Goal: Task Accomplishment & Management: Manage account settings

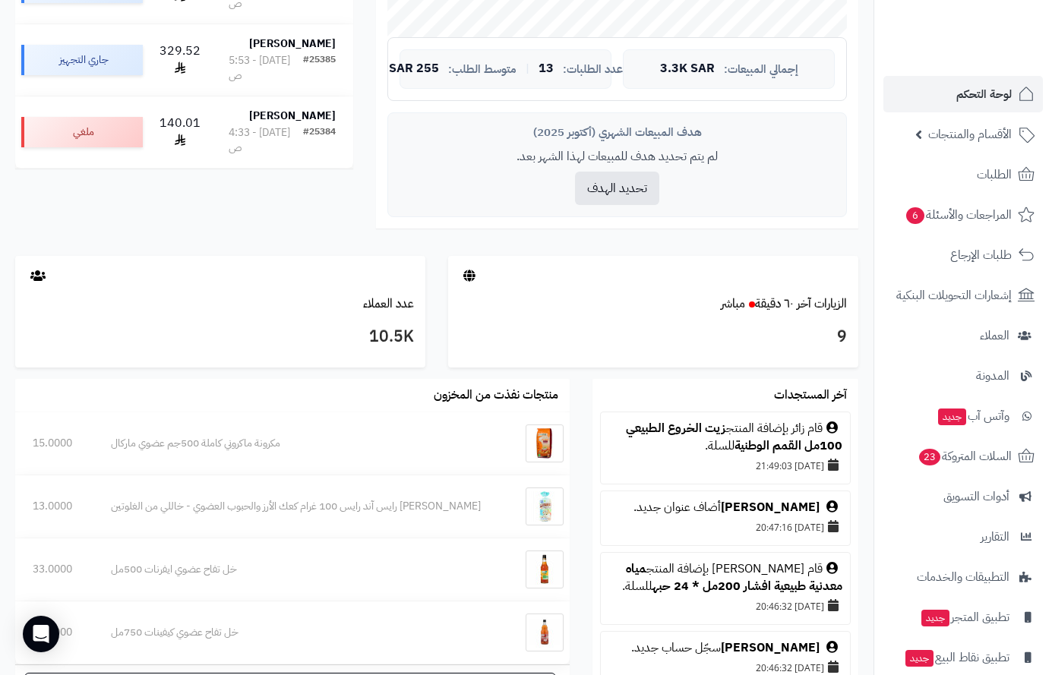
scroll to position [418, 0]
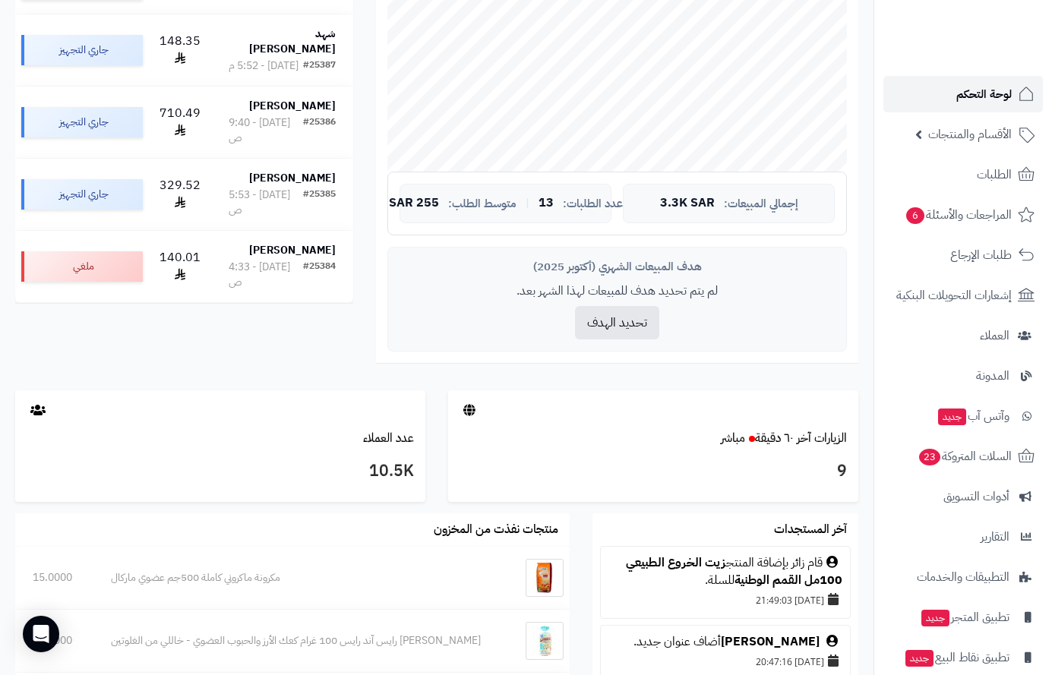
click at [970, 95] on span "لوحة التحكم" at bounding box center [984, 94] width 55 height 21
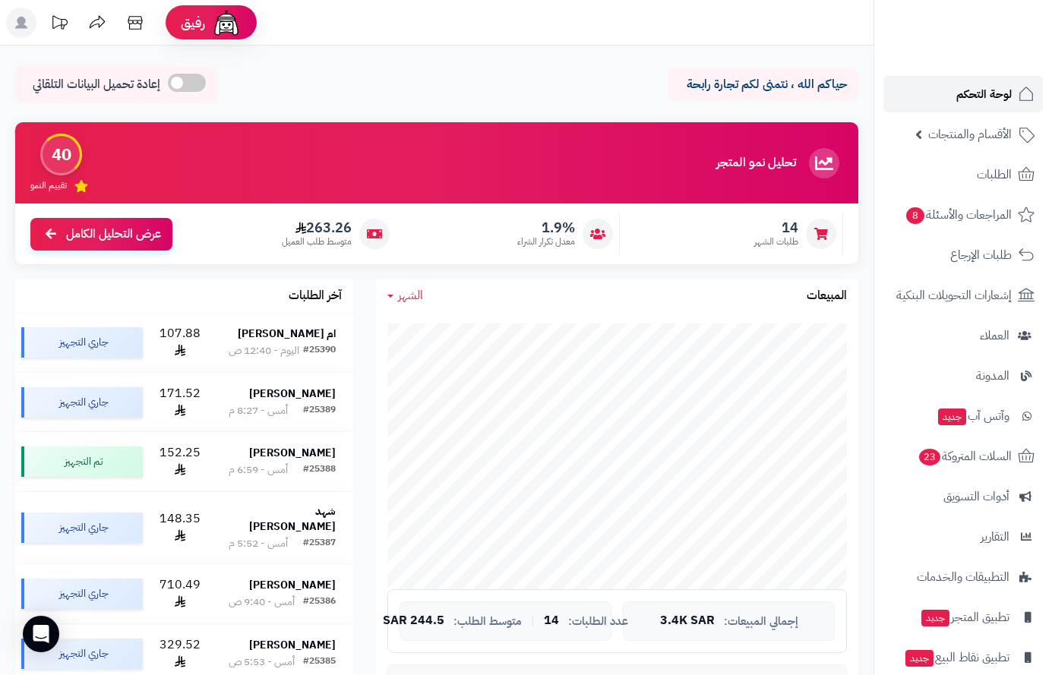
click at [1011, 91] on span "لوحة التحكم" at bounding box center [984, 94] width 55 height 21
click at [990, 132] on span "الأقسام والمنتجات" at bounding box center [971, 134] width 84 height 21
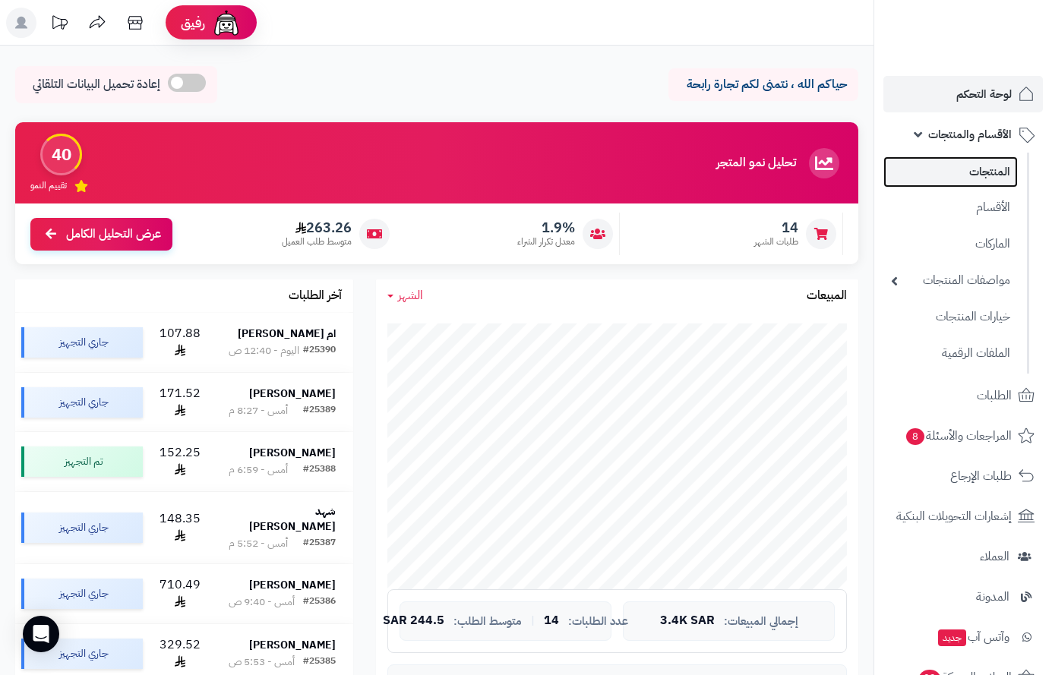
click at [993, 169] on link "المنتجات" at bounding box center [951, 172] width 134 height 31
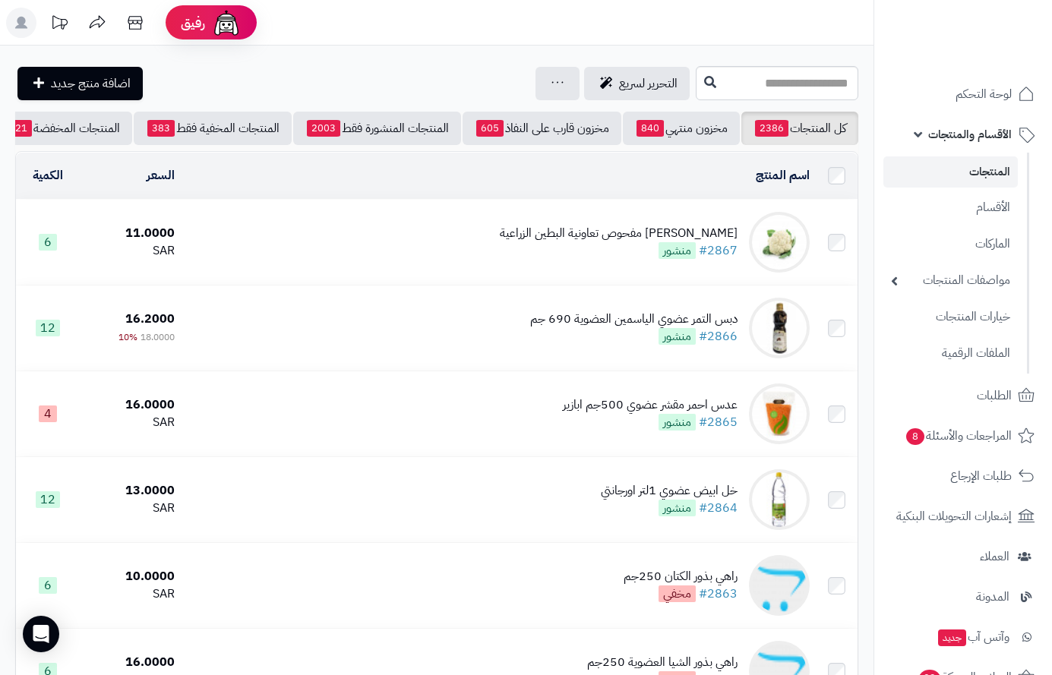
scroll to position [0, -159]
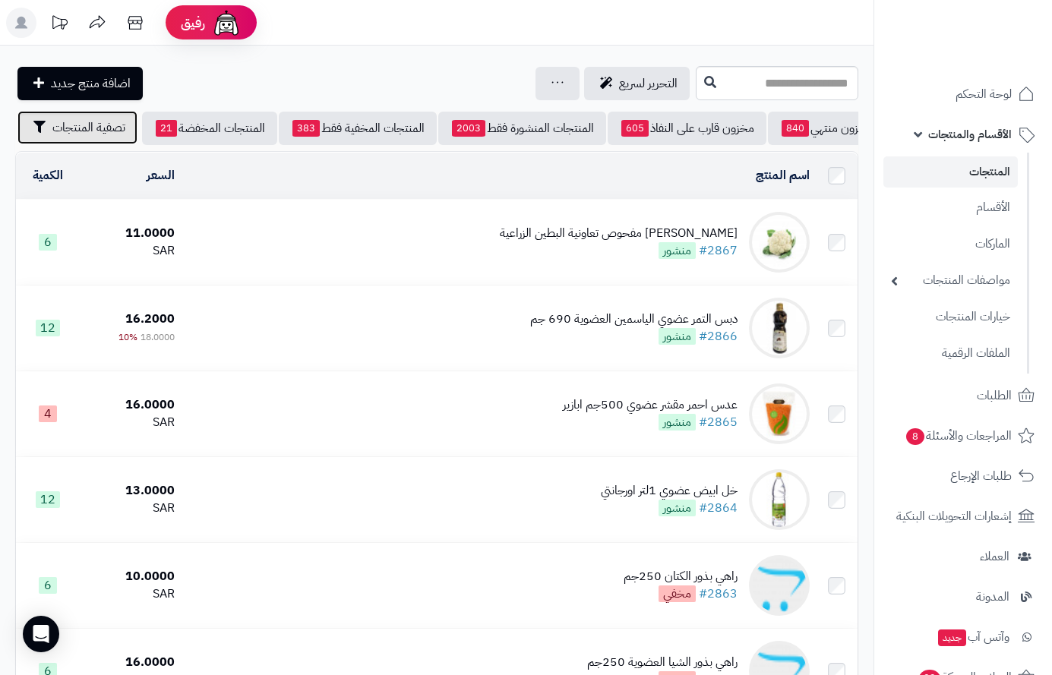
click at [93, 125] on span "تصفية المنتجات" at bounding box center [88, 128] width 73 height 18
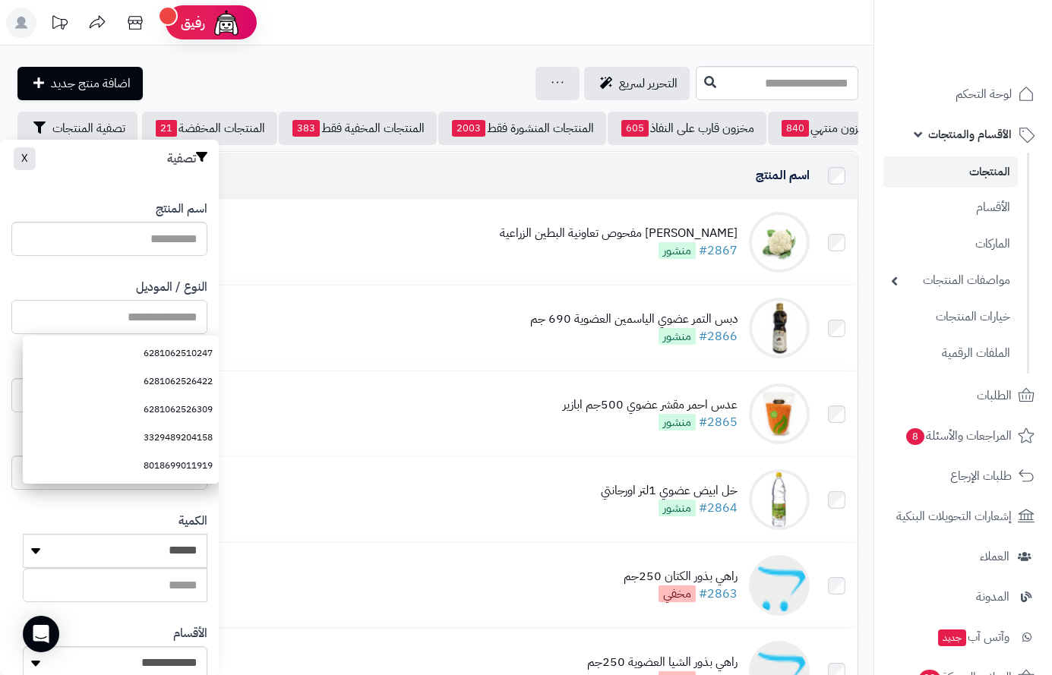
paste input "*********"
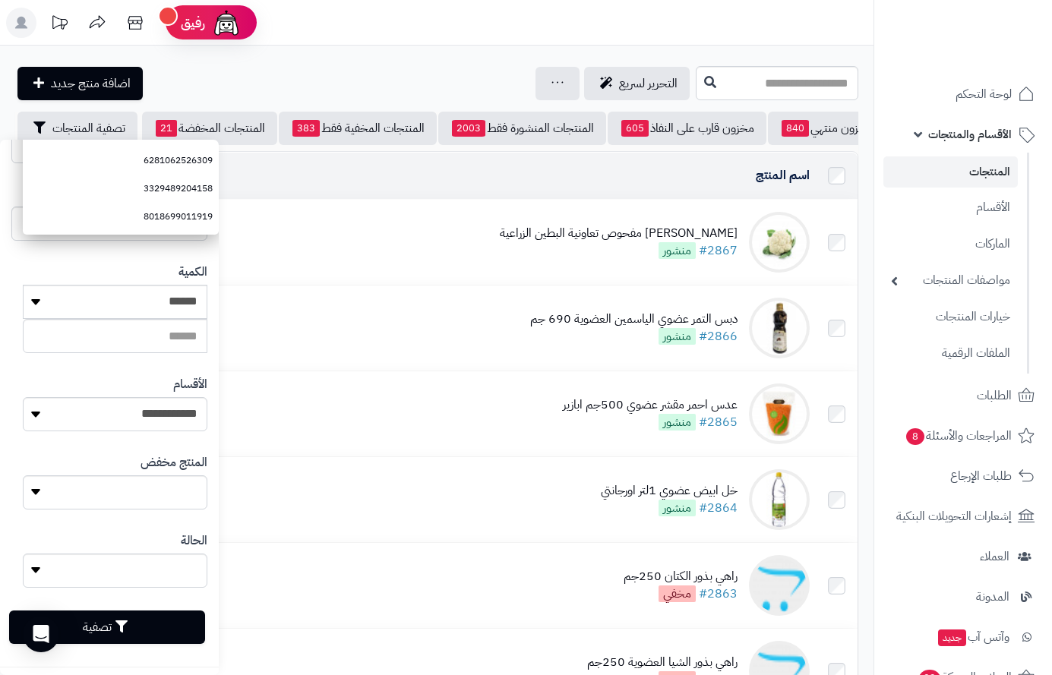
scroll to position [253, 0]
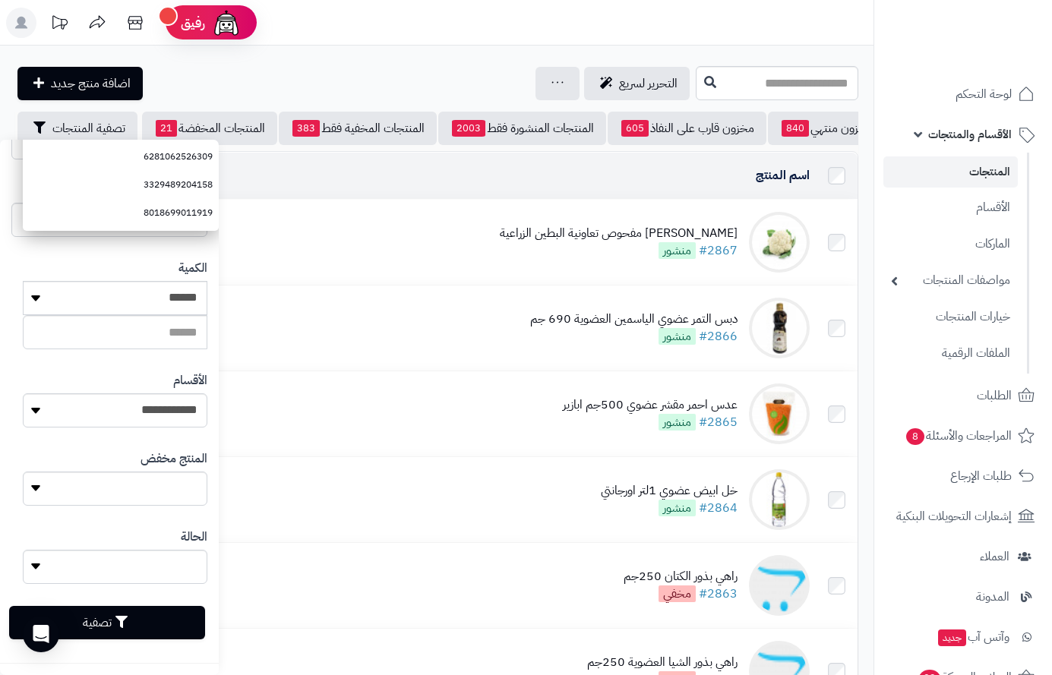
type input "*********"
click at [144, 625] on button "تصفية" at bounding box center [107, 622] width 196 height 33
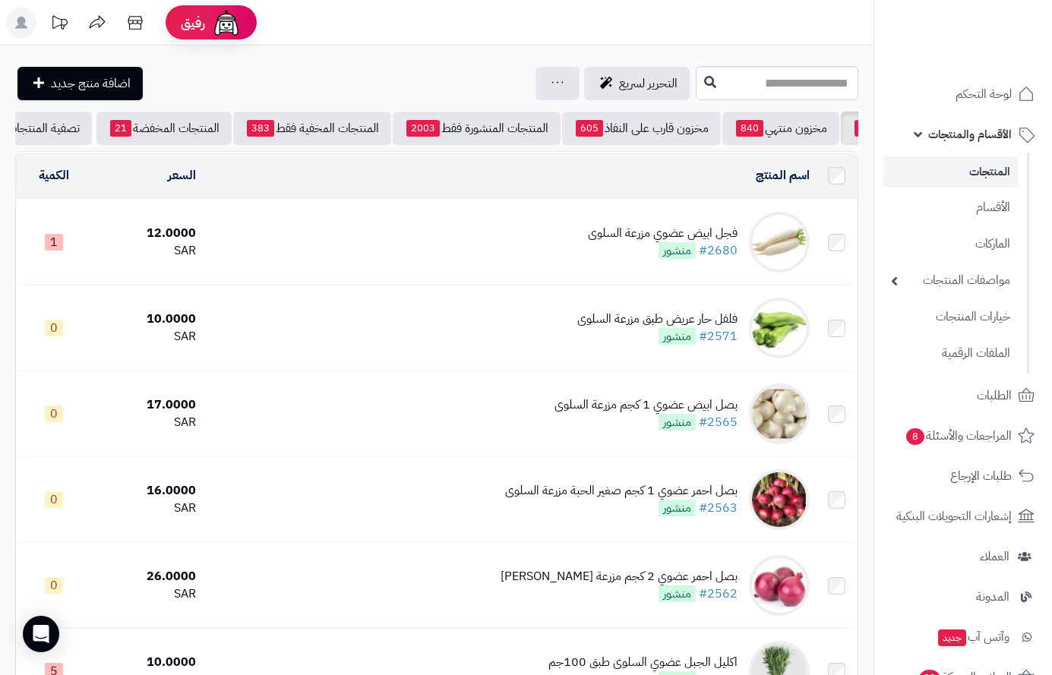
scroll to position [0, -159]
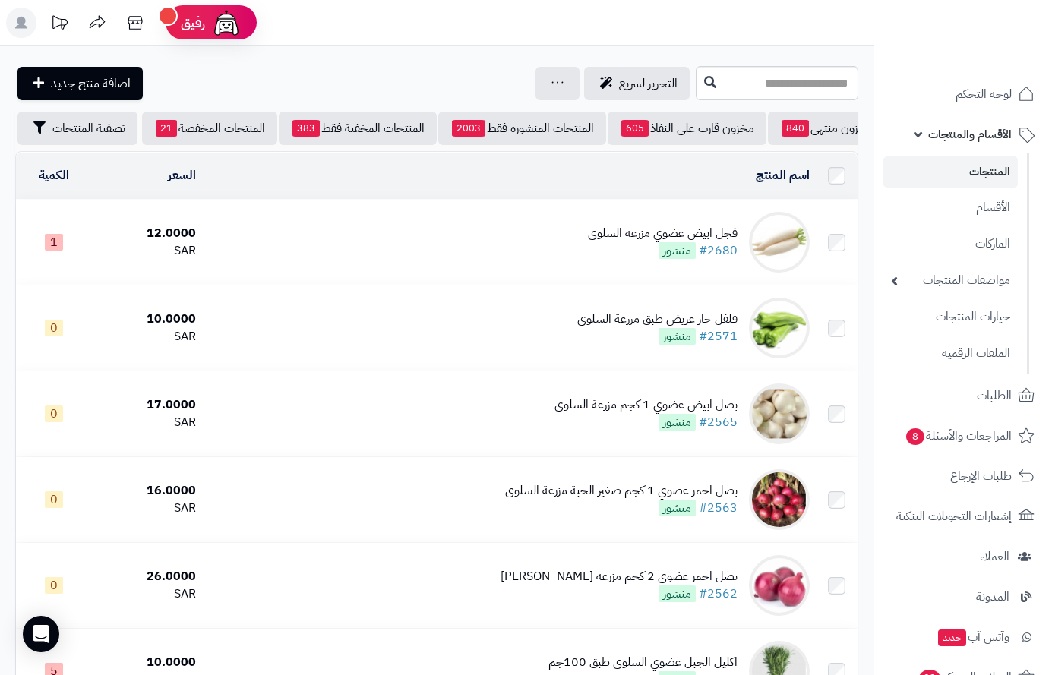
click at [660, 239] on div "فجل ابيض عضوي مزرعة السلوى" at bounding box center [663, 233] width 150 height 17
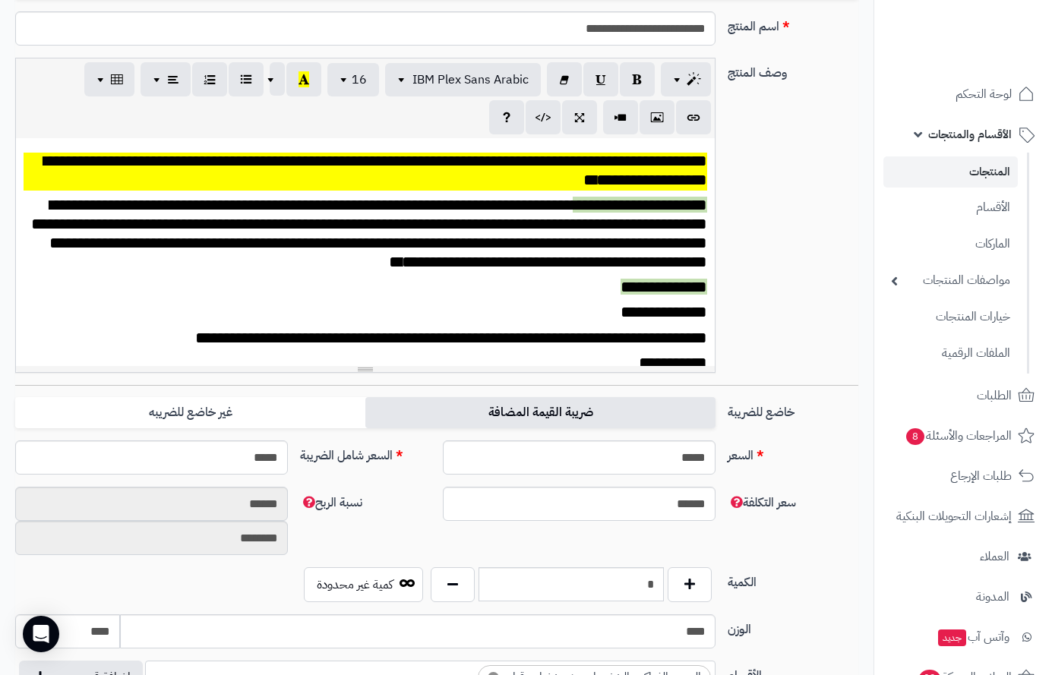
scroll to position [317, 0]
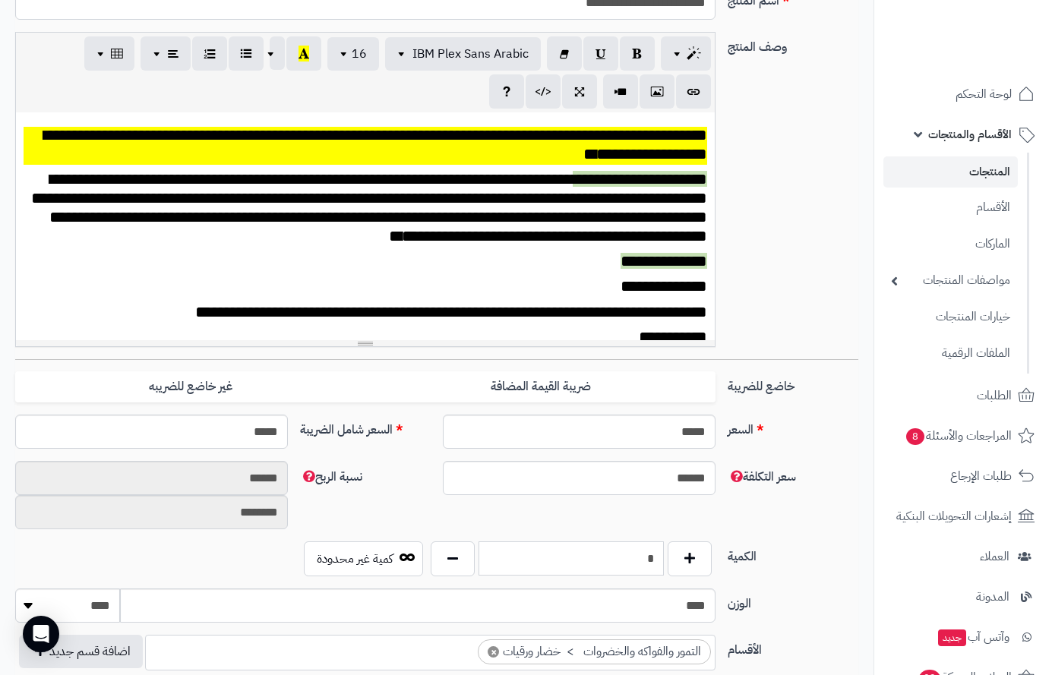
drag, startPoint x: 641, startPoint y: 563, endPoint x: 720, endPoint y: 547, distance: 80.6
click at [720, 547] on div "* كمية غير محدودة" at bounding box center [508, 559] width 428 height 35
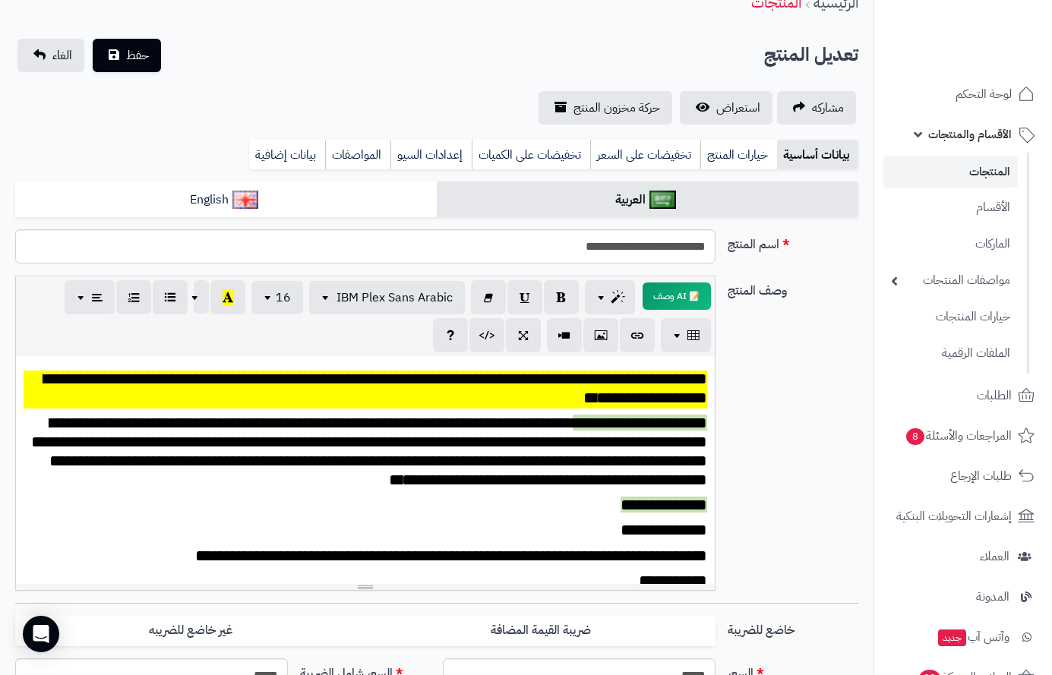
scroll to position [0, 0]
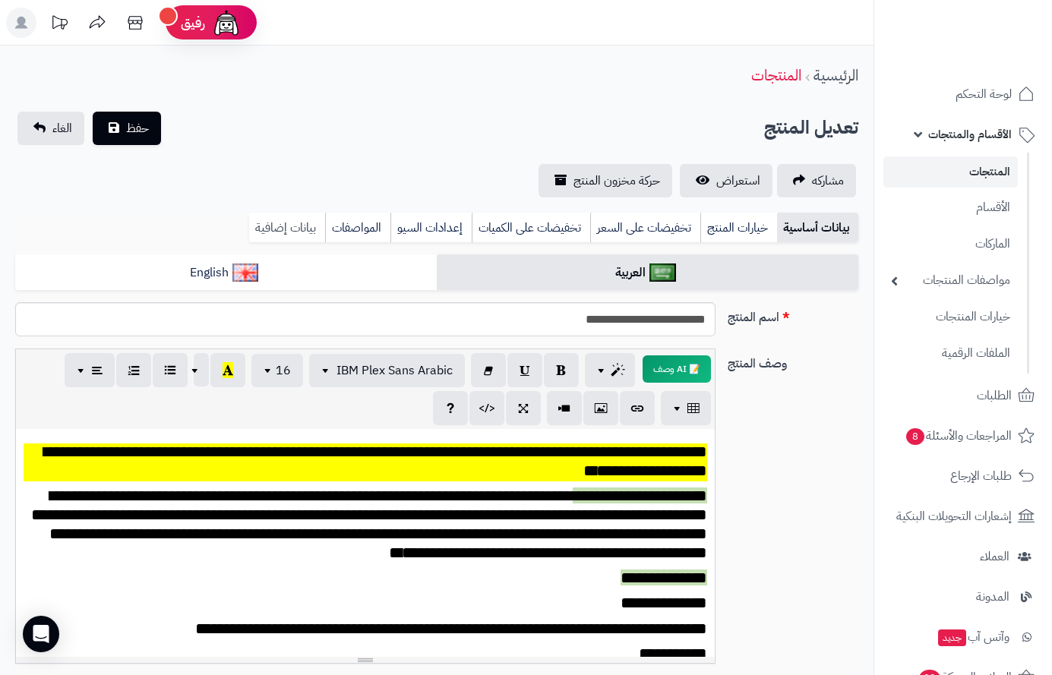
type input "*"
click at [300, 230] on link "بيانات إضافية" at bounding box center [287, 228] width 76 height 30
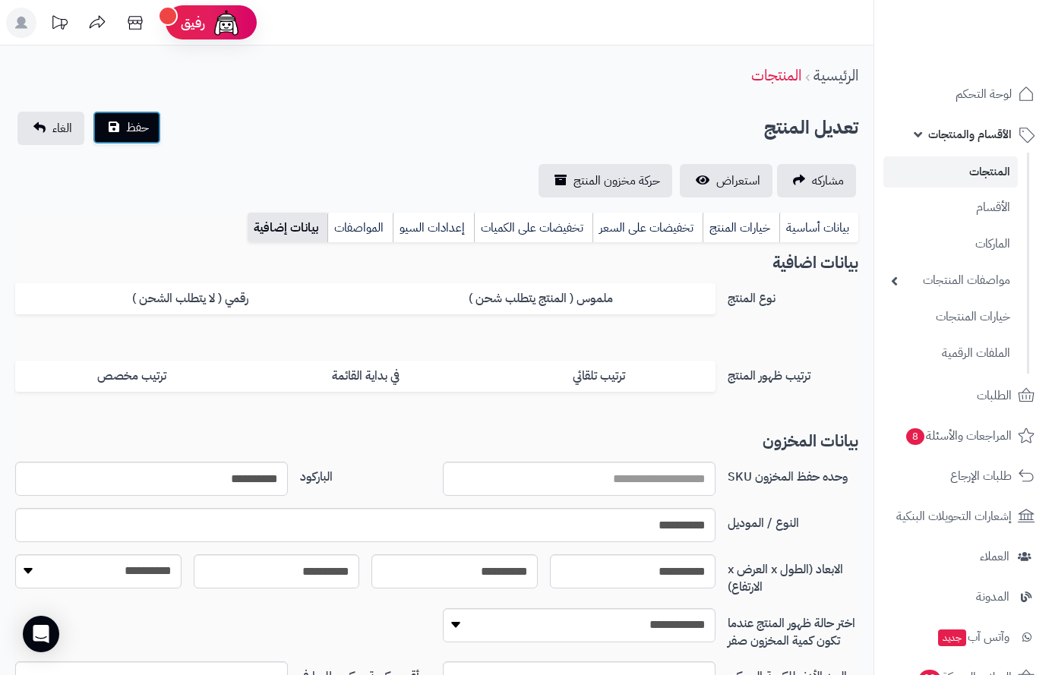
click at [141, 128] on span "حفظ" at bounding box center [137, 128] width 23 height 18
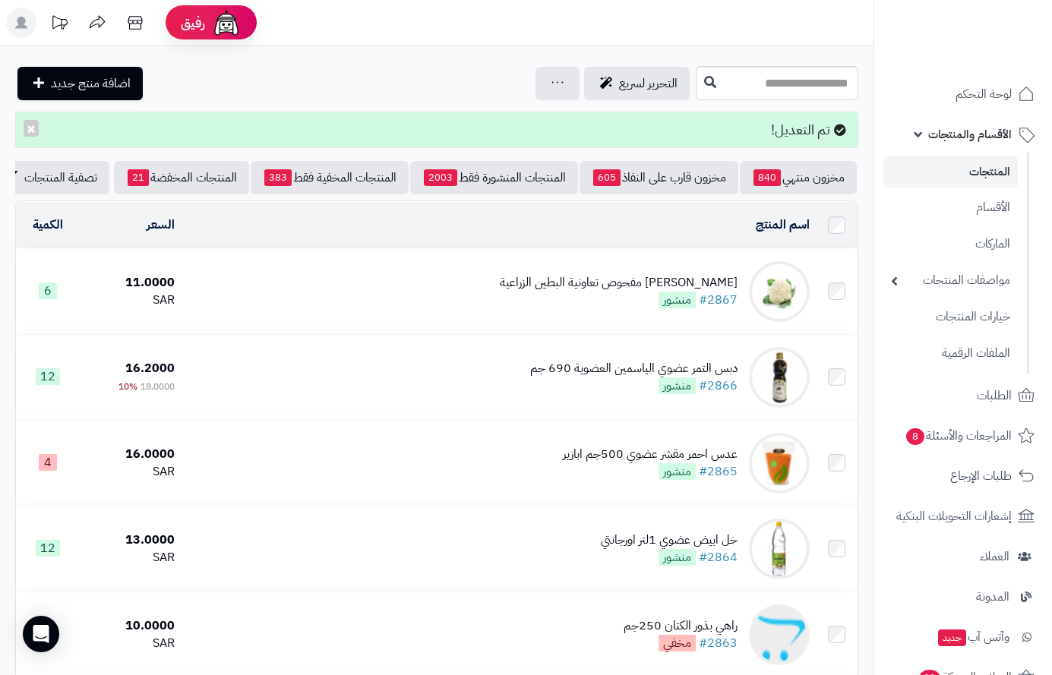
scroll to position [0, -159]
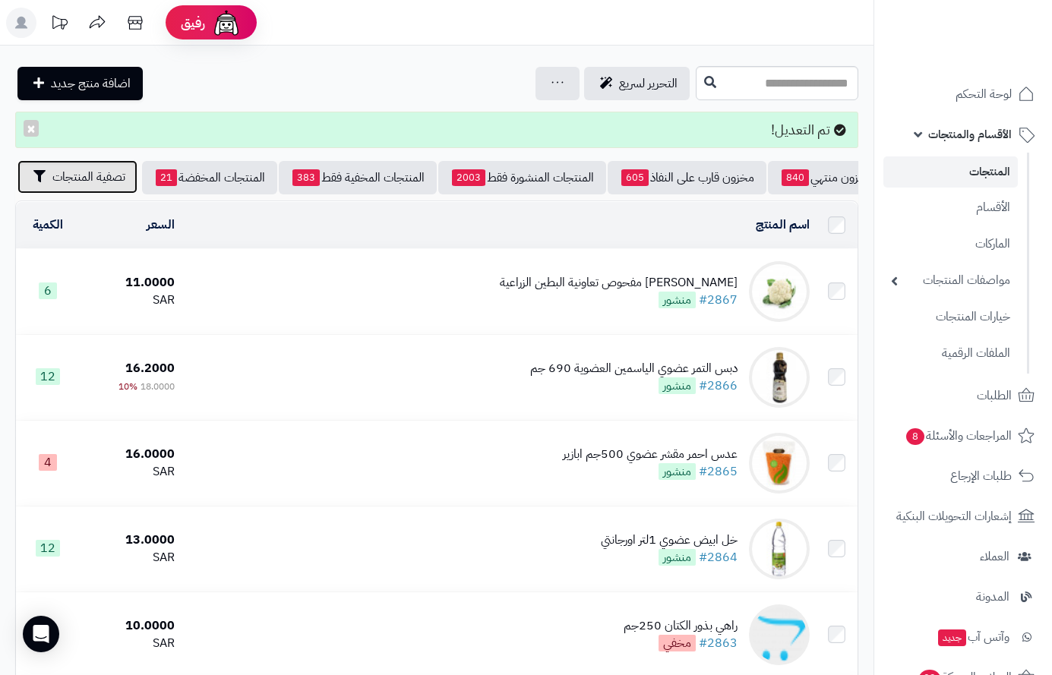
click at [77, 179] on span "تصفية المنتجات" at bounding box center [88, 177] width 73 height 18
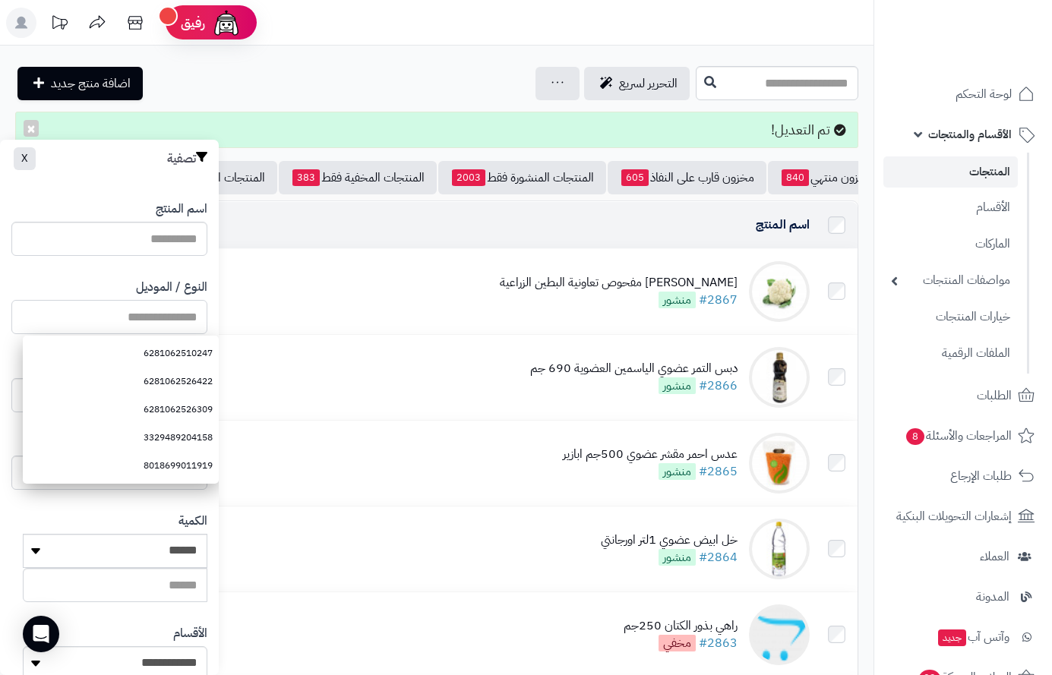
paste input "*********"
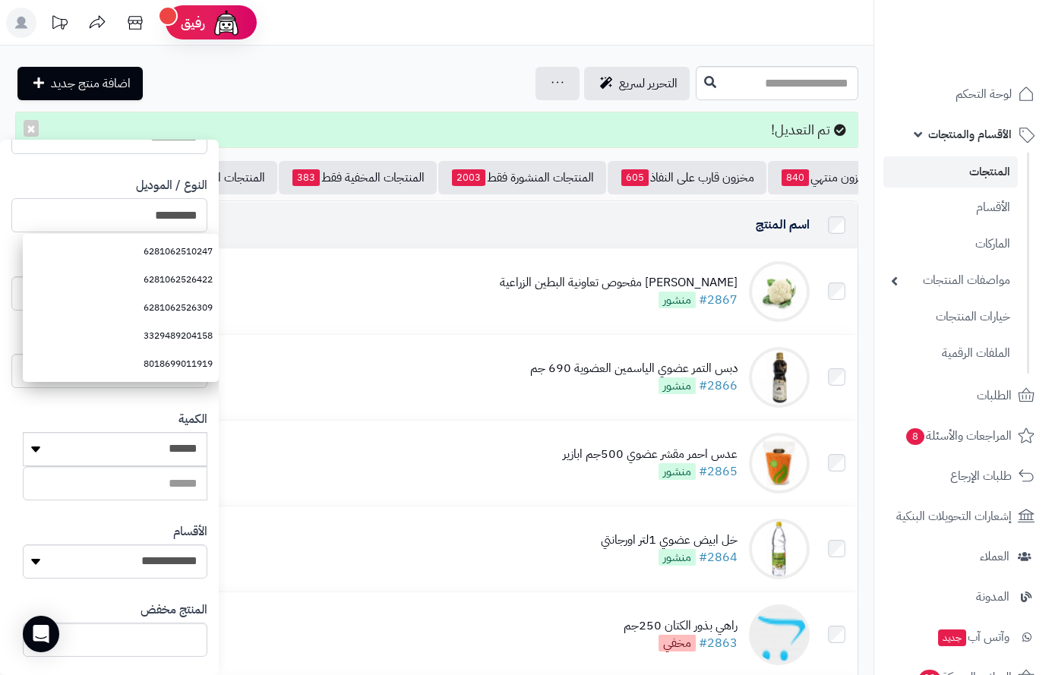
scroll to position [253, 0]
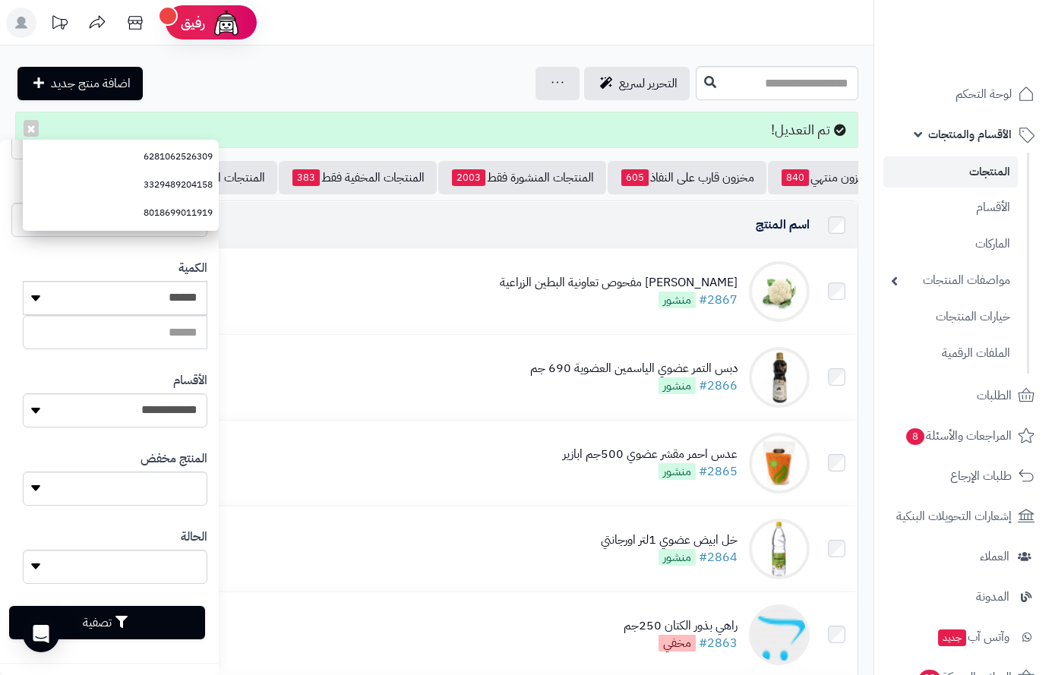
type input "*********"
click at [123, 622] on icon "button" at bounding box center [121, 622] width 12 height 12
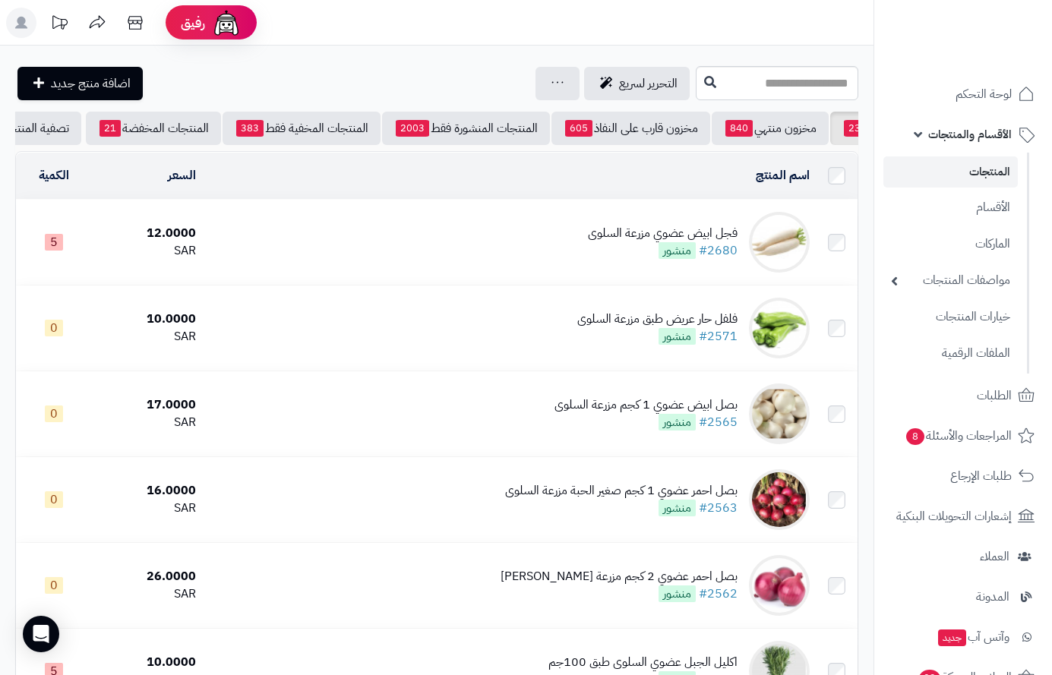
scroll to position [0, -159]
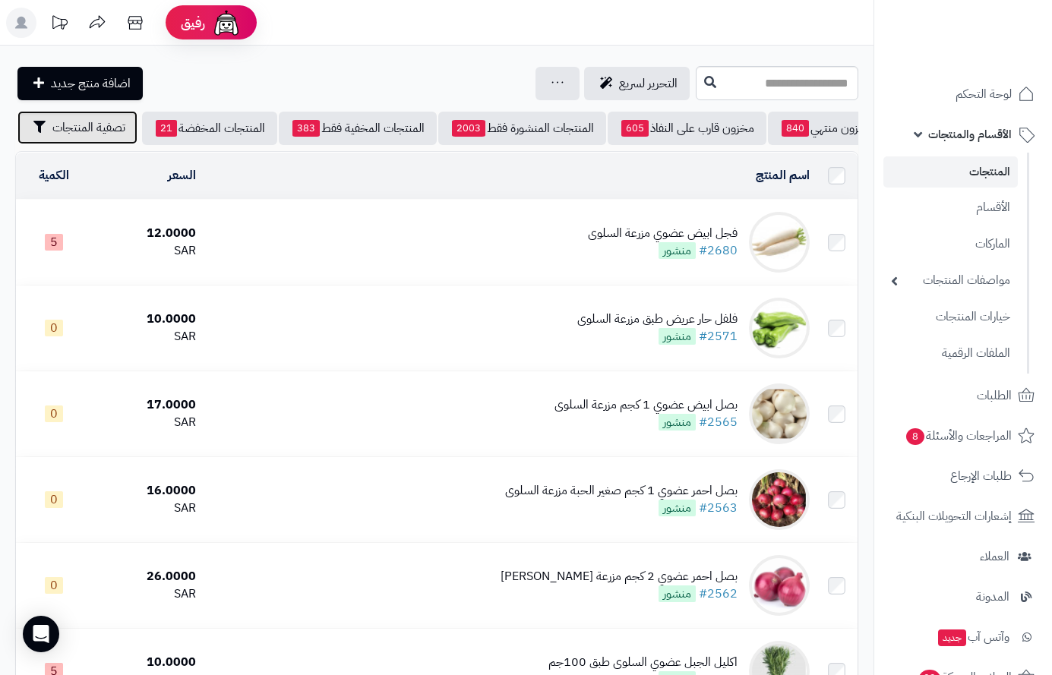
click at [84, 128] on span "تصفية المنتجات" at bounding box center [88, 128] width 73 height 18
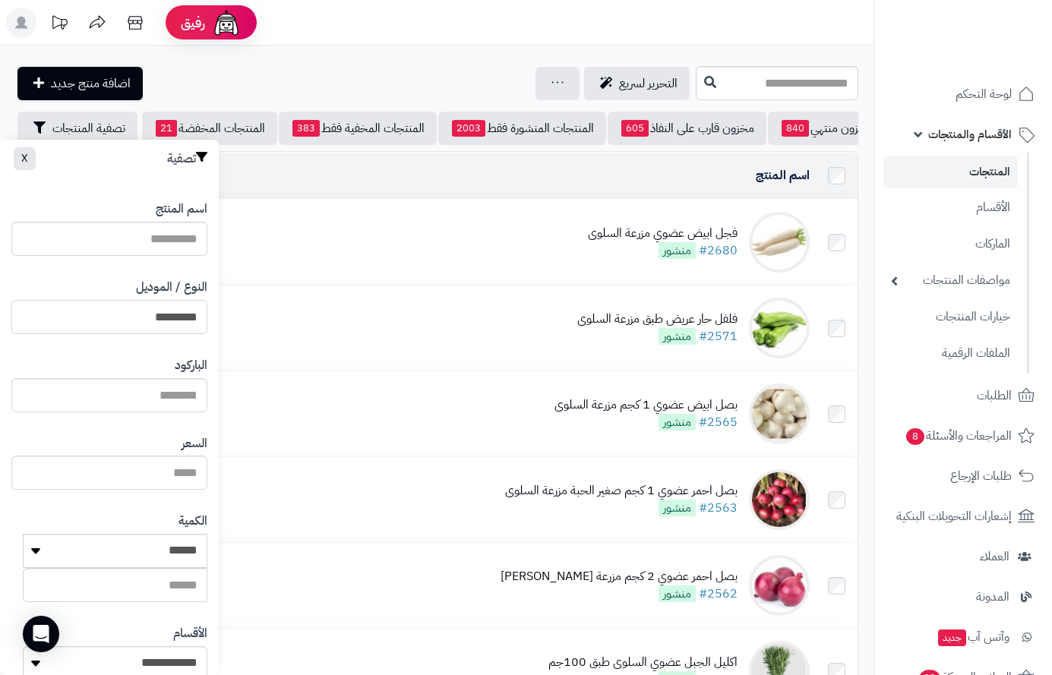
click at [153, 315] on input "*********" at bounding box center [109, 317] width 196 height 34
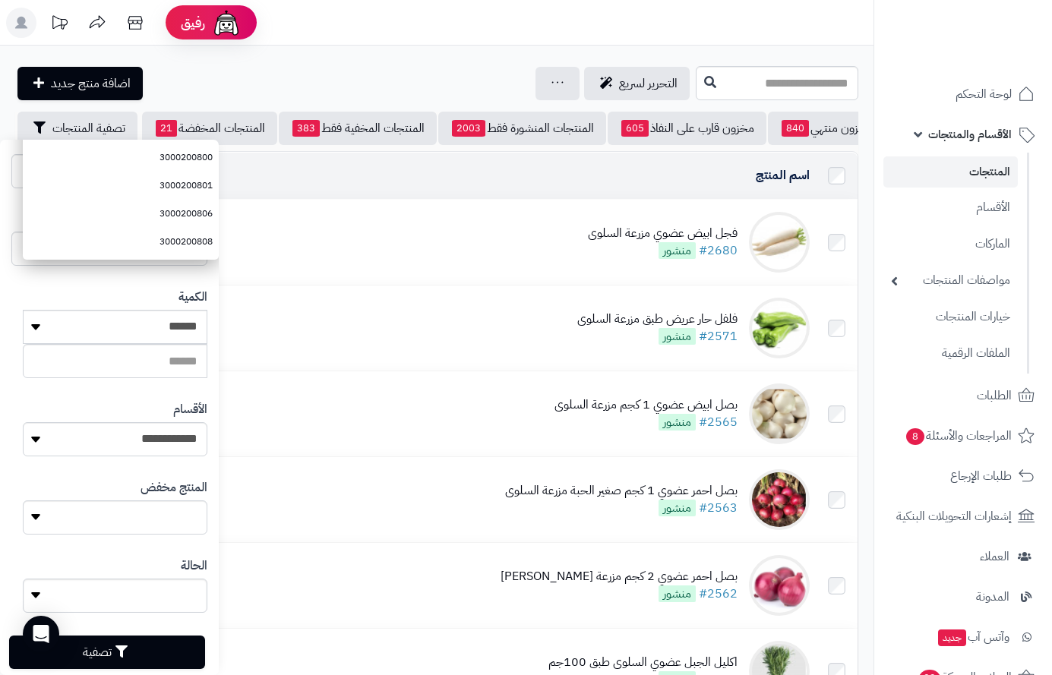
scroll to position [254, 0]
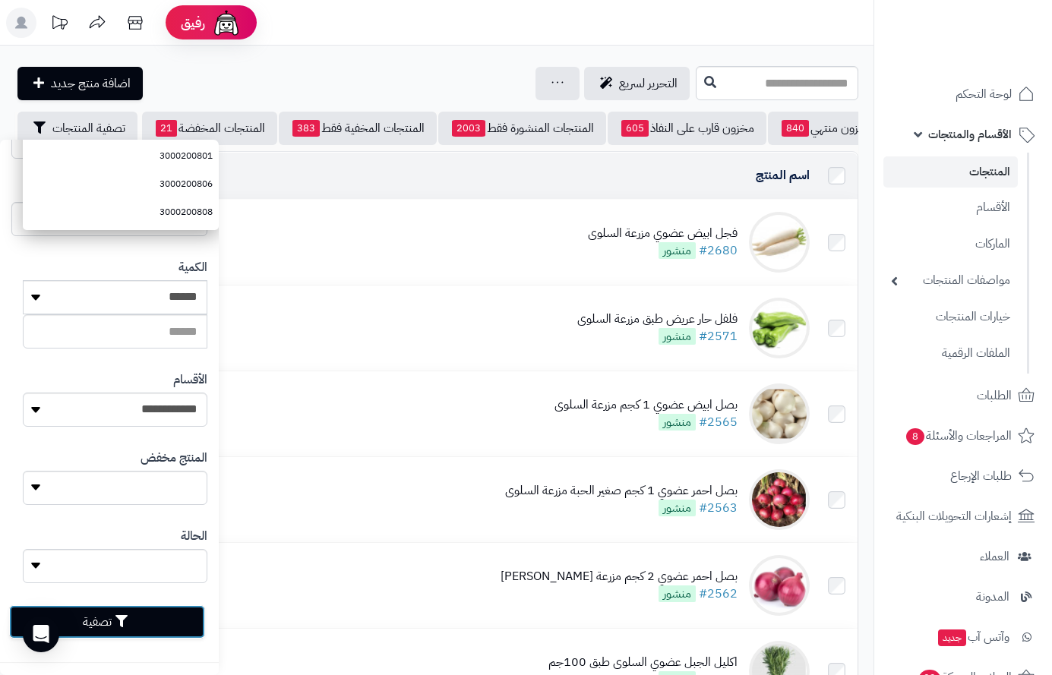
click at [153, 613] on button "تصفية" at bounding box center [107, 622] width 196 height 33
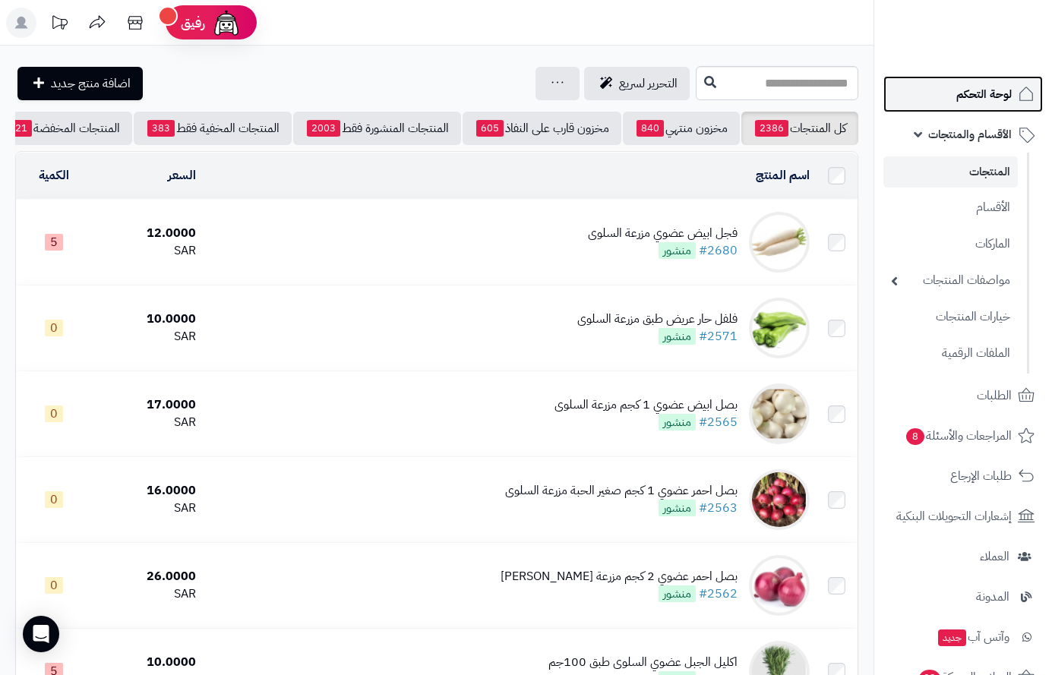
click at [986, 92] on span "لوحة التحكم" at bounding box center [984, 94] width 55 height 21
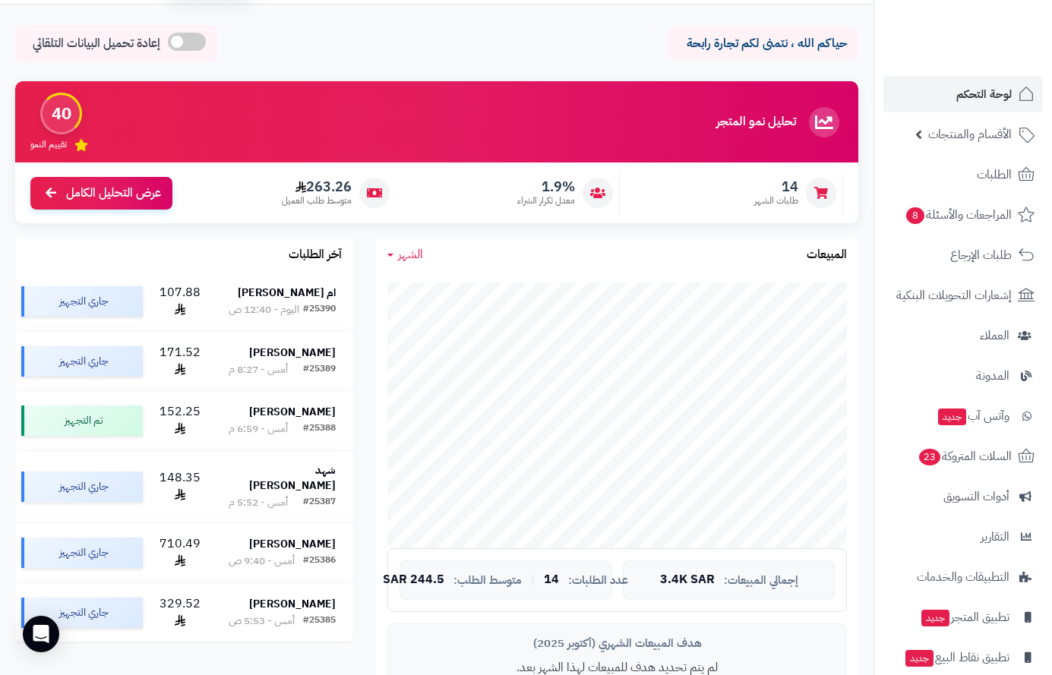
scroll to position [63, 0]
